Goal: Task Accomplishment & Management: Use online tool/utility

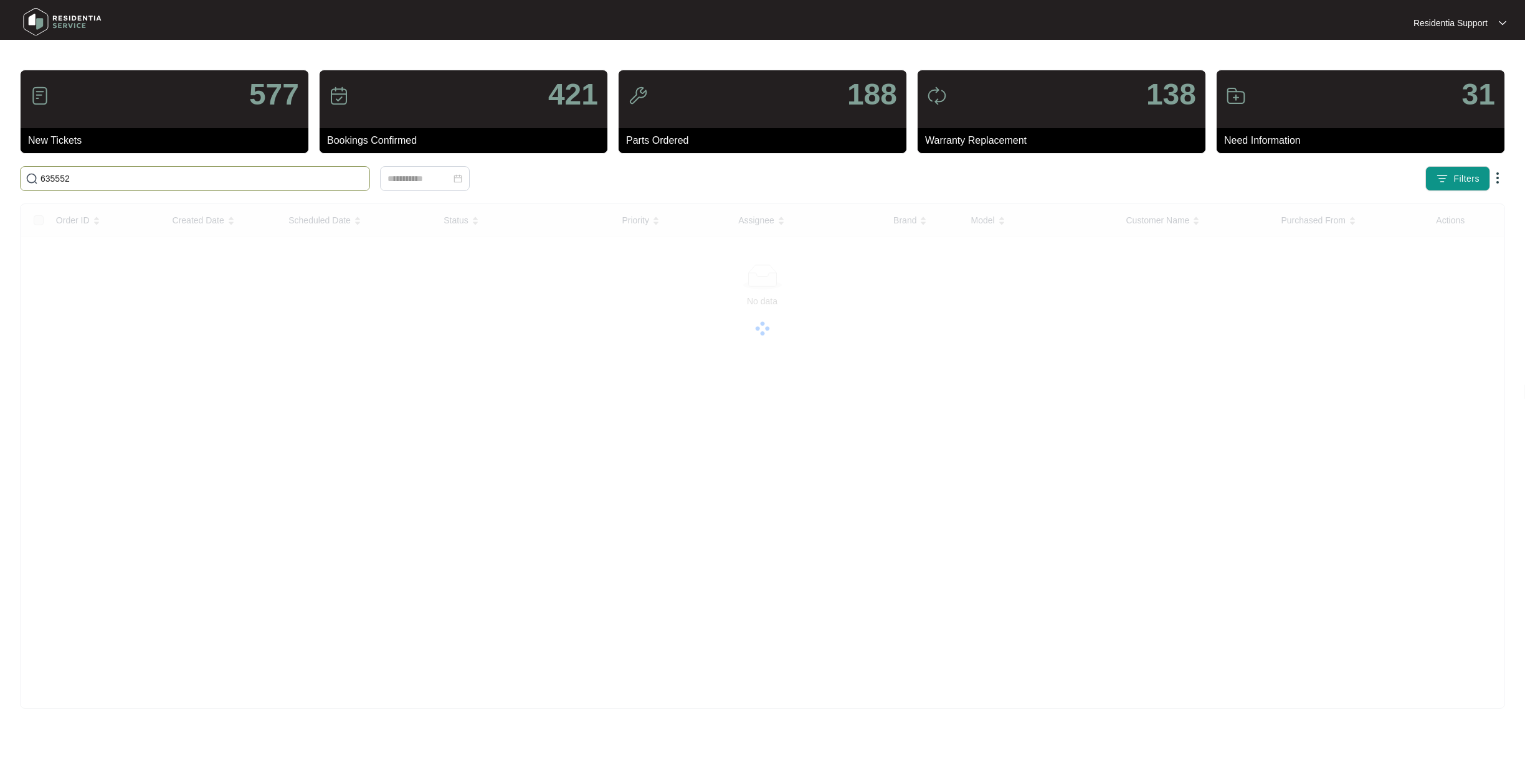
click at [270, 178] on input "635552" at bounding box center [203, 179] width 324 height 14
drag, startPoint x: 183, startPoint y: 180, endPoint x: -6, endPoint y: 214, distance: 192.0
click at [0, 214] on html "Residentia Support Residentia... 577 New Tickets 421 Bookings Confirmed 186 Par…" at bounding box center [762, 392] width 1525 height 784
paste input "6573"
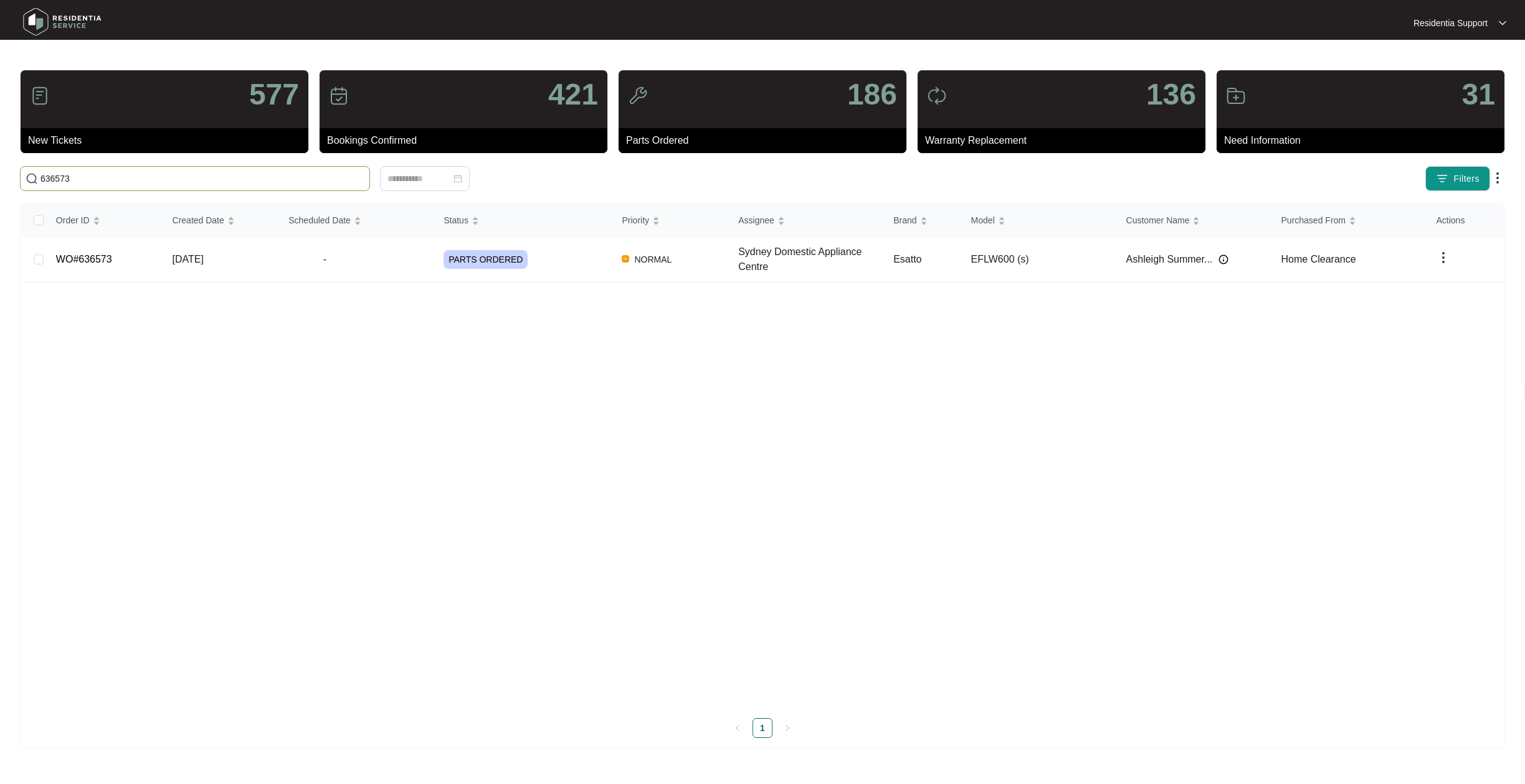
type input "636573"
click at [35, 266] on label at bounding box center [38, 260] width 10 height 14
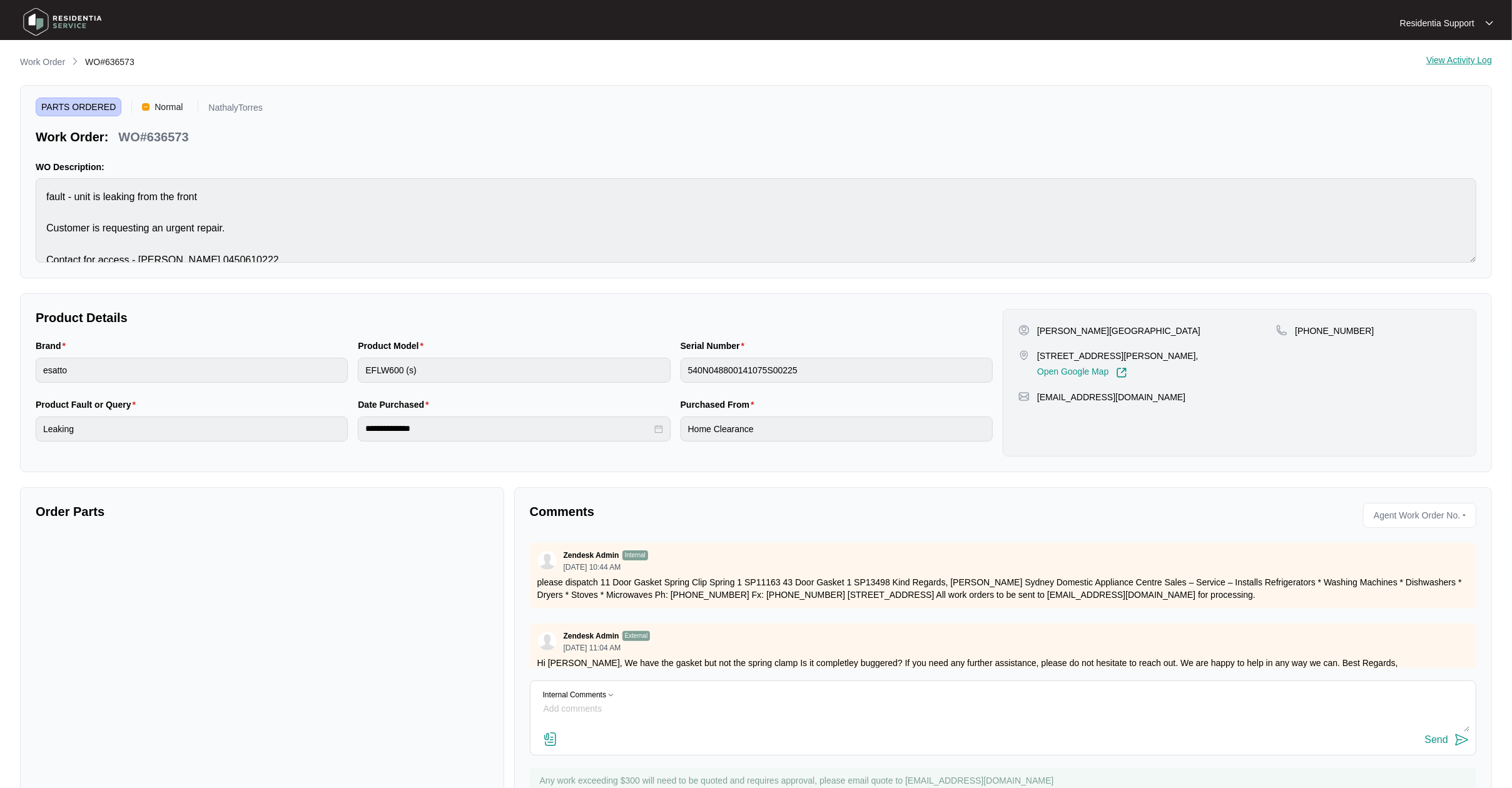
click at [1457, 62] on div "View Activity Log" at bounding box center [1459, 62] width 66 height 15
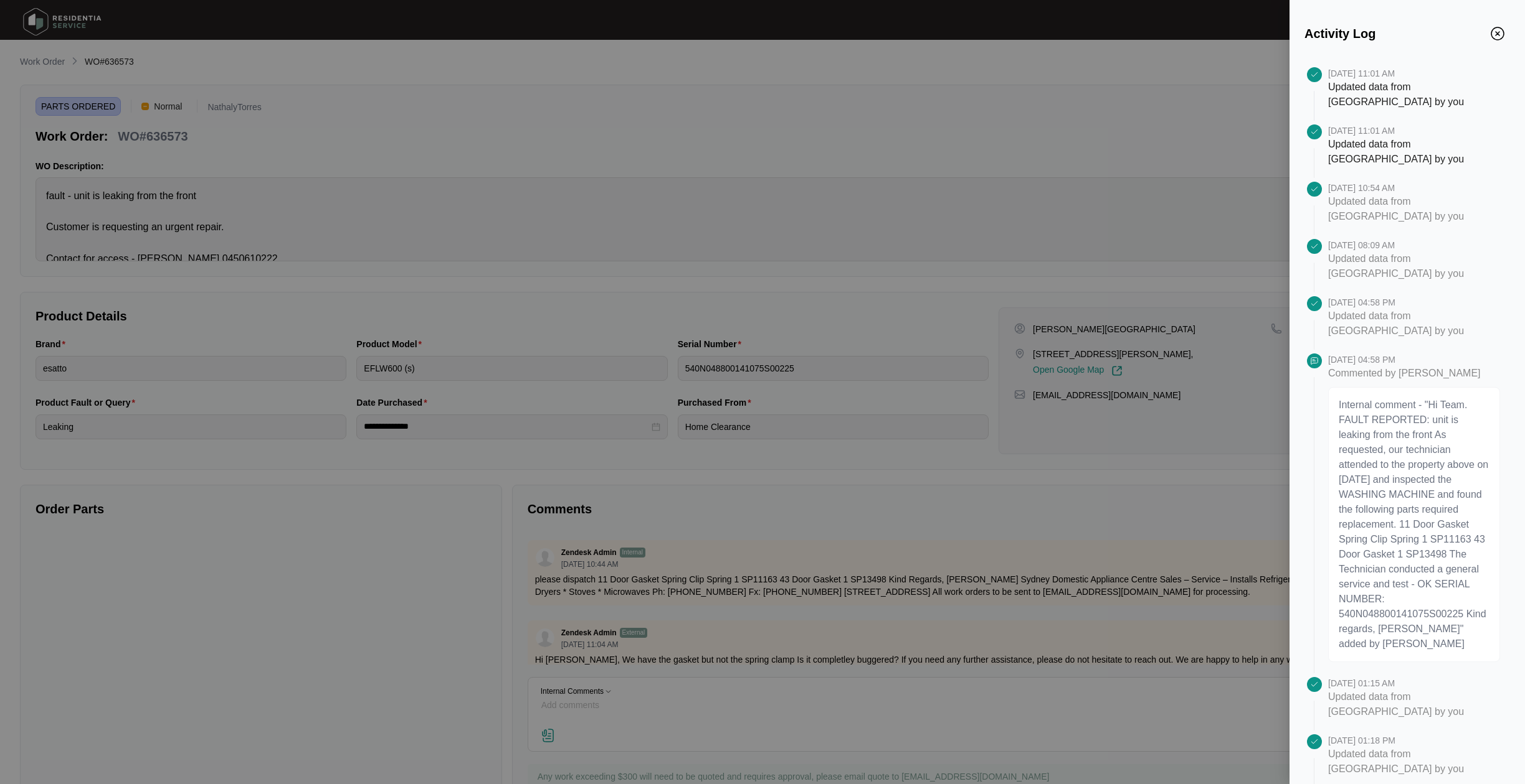
click at [676, 156] on div at bounding box center [762, 392] width 1525 height 784
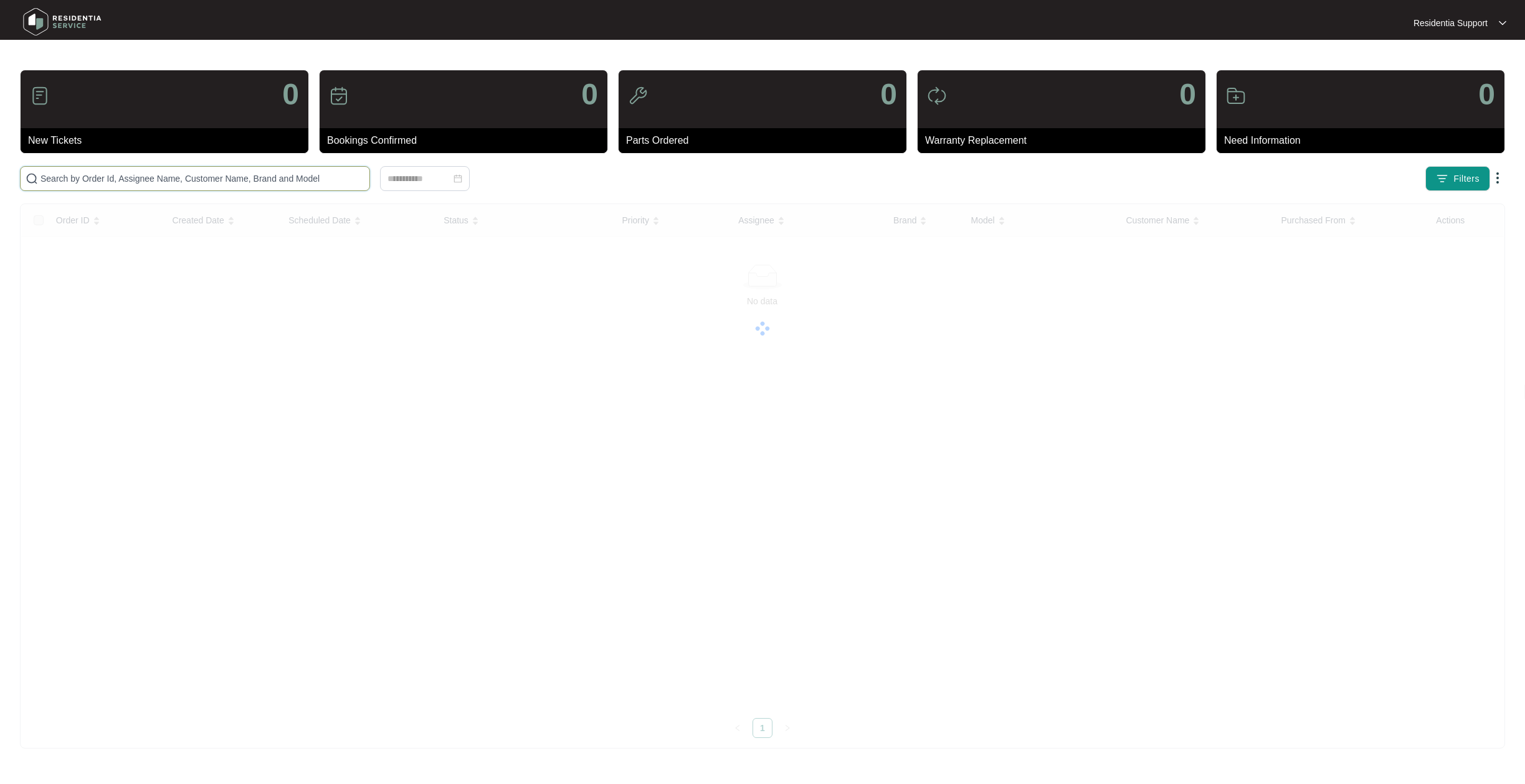
click at [171, 180] on input "text" at bounding box center [203, 179] width 324 height 14
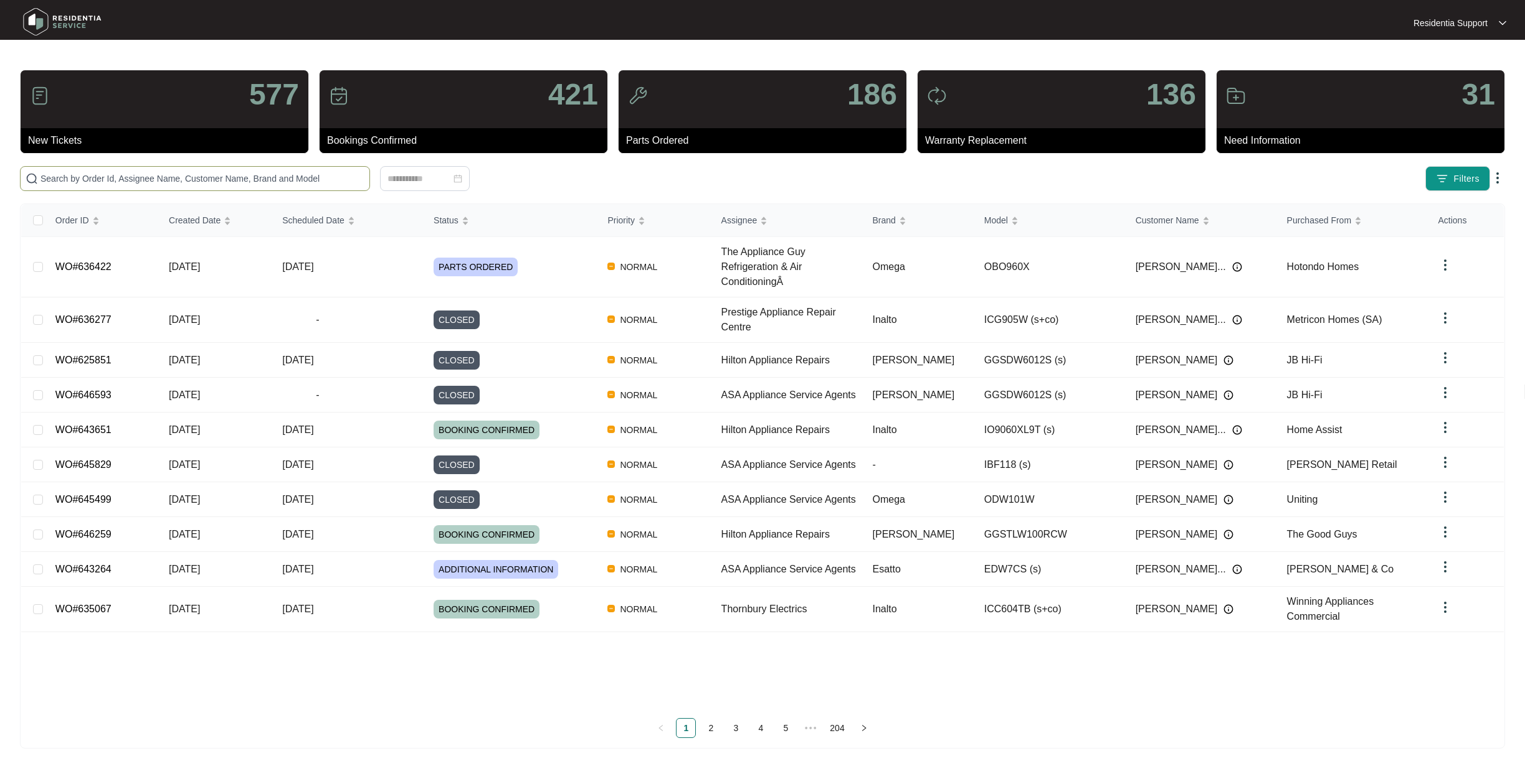
paste input "636573"
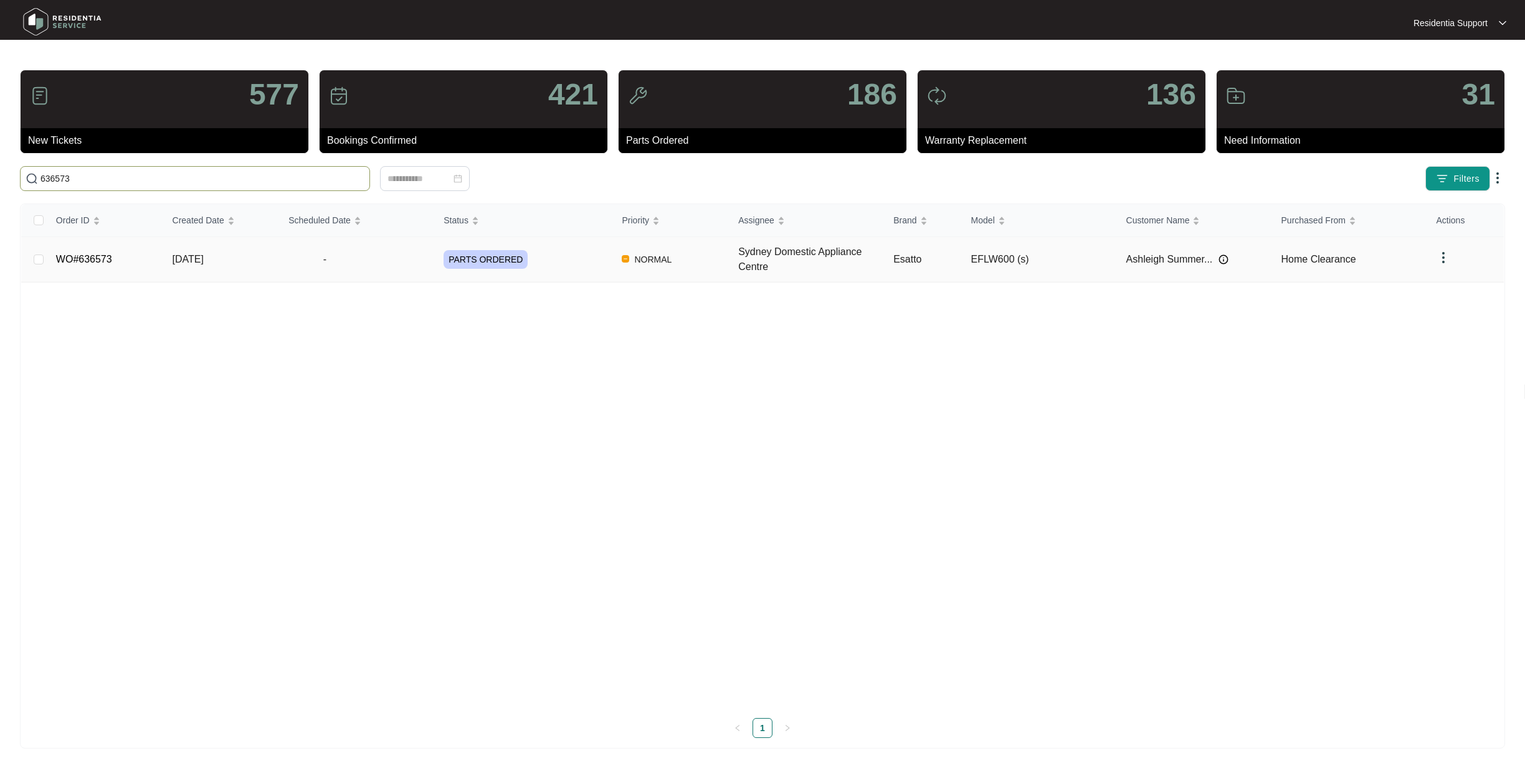
type input "636573"
click at [472, 261] on span "PARTS ORDERED" at bounding box center [485, 260] width 84 height 18
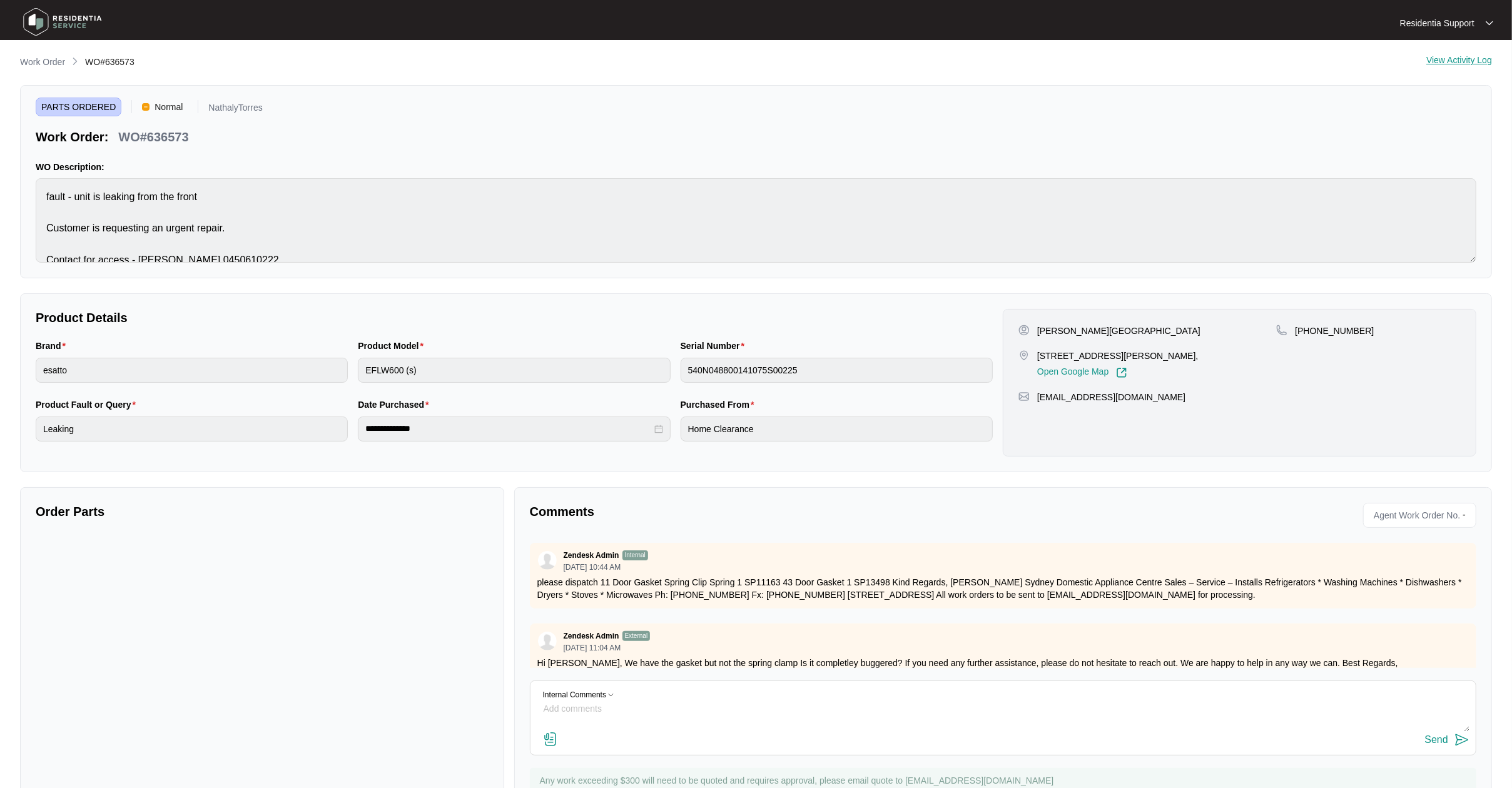
click at [78, 104] on span "PARTS ORDERED" at bounding box center [78, 107] width 86 height 19
click at [42, 65] on p "Work Order" at bounding box center [42, 62] width 45 height 12
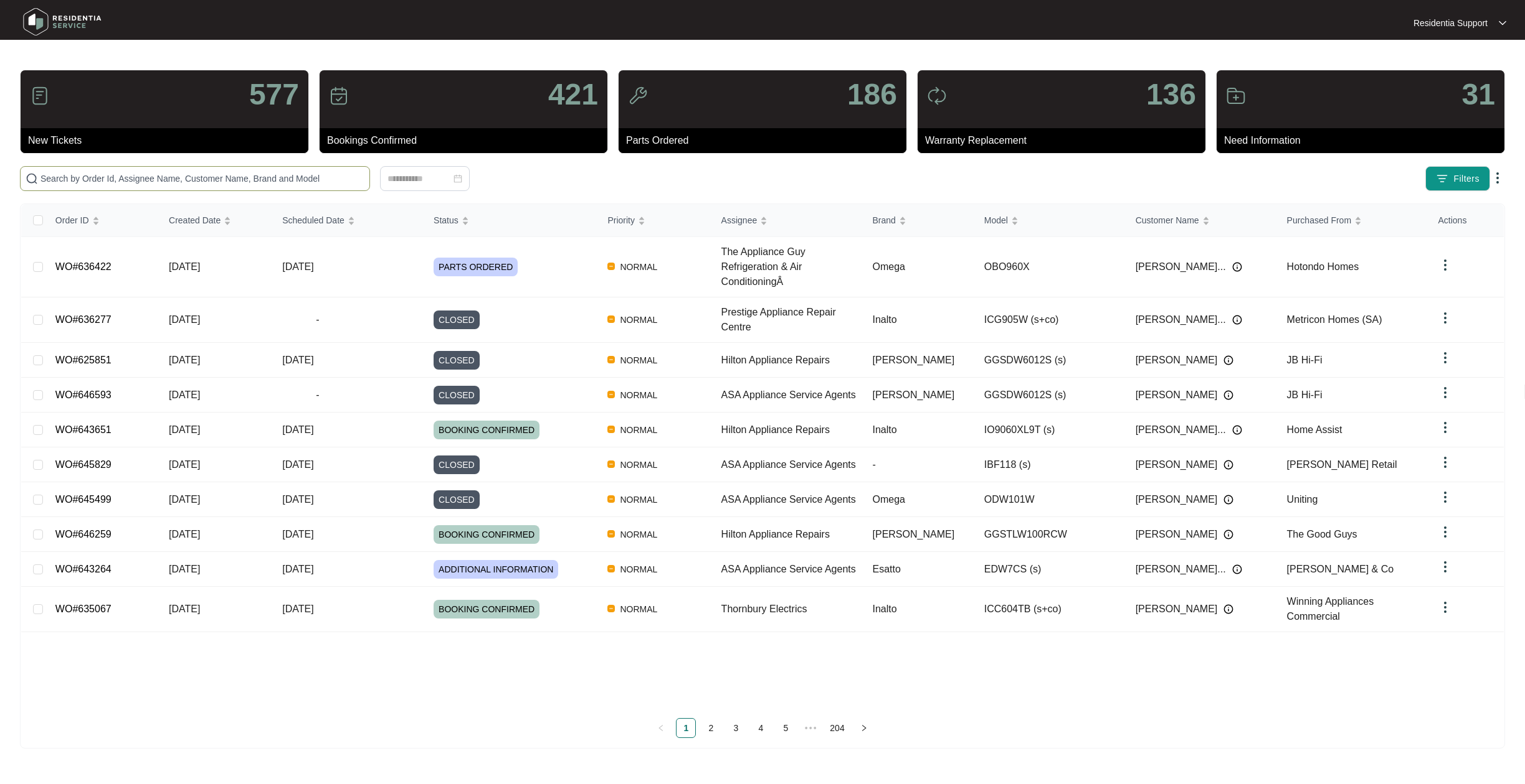
click at [298, 181] on input "text" at bounding box center [203, 179] width 324 height 14
paste input "636573"
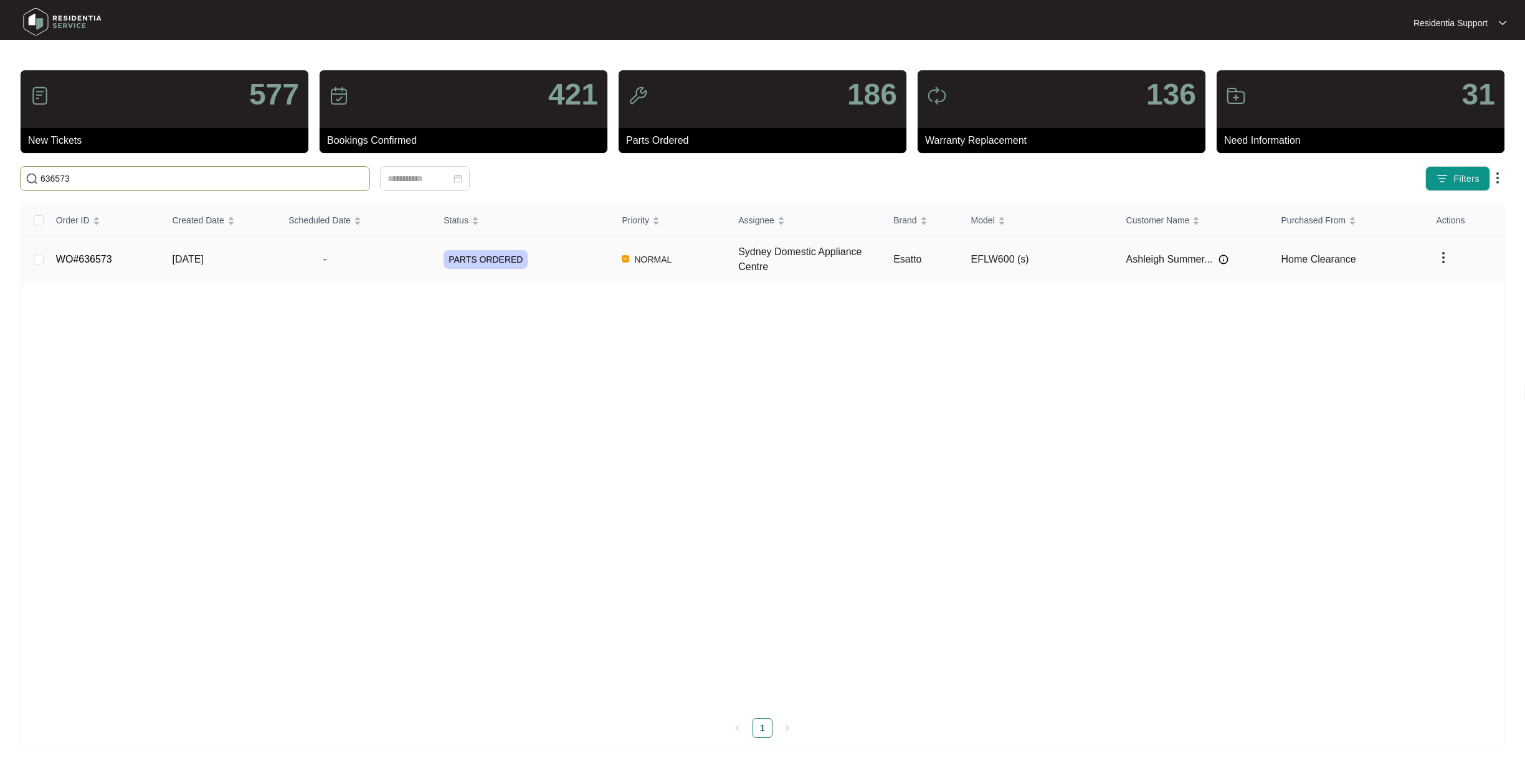
type input "636573"
click at [1446, 261] on img at bounding box center [1443, 257] width 15 height 15
click at [1446, 286] on span "Archive" at bounding box center [1460, 284] width 29 height 14
